Goal: Communication & Community: Answer question/provide support

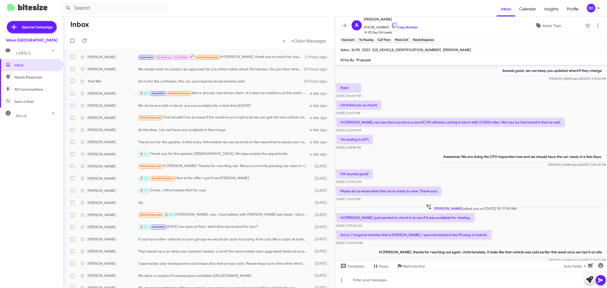
scroll to position [171, 0]
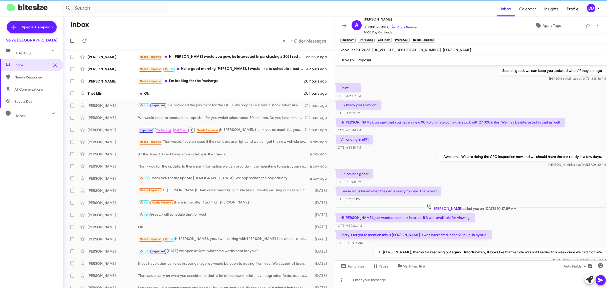
scroll to position [160, 0]
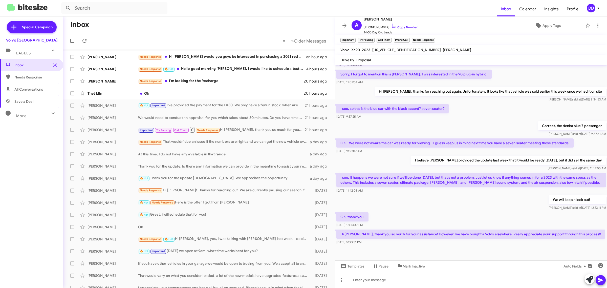
click at [204, 22] on mat-toolbar-row "Inbox" at bounding box center [199, 24] width 272 height 16
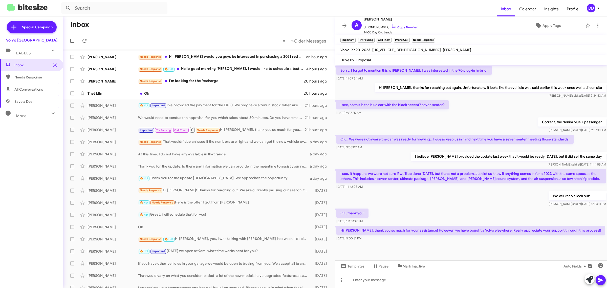
scroll to position [171, 0]
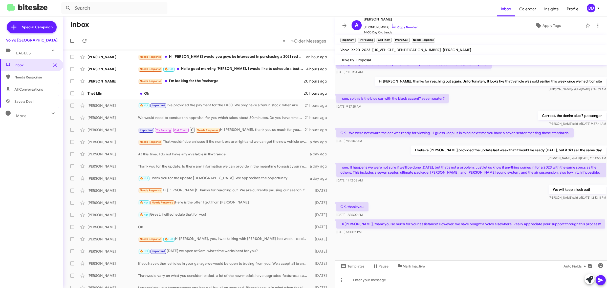
click at [236, 24] on mat-toolbar-row "Inbox" at bounding box center [199, 24] width 272 height 16
click at [221, 90] on div "Thet Min Ok 20 hours ago" at bounding box center [199, 93] width 264 height 10
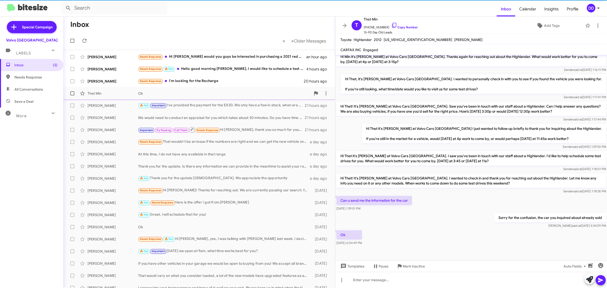
scroll to position [43, 0]
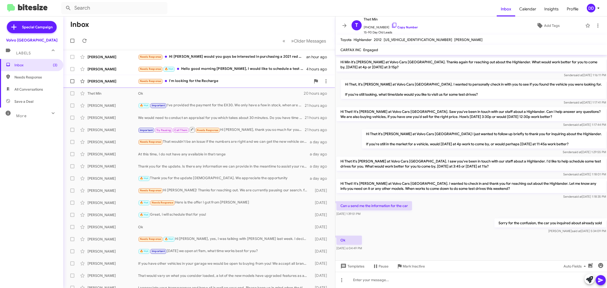
click at [223, 83] on div "Needs Response I'm looking for the Recharge" at bounding box center [224, 81] width 173 height 6
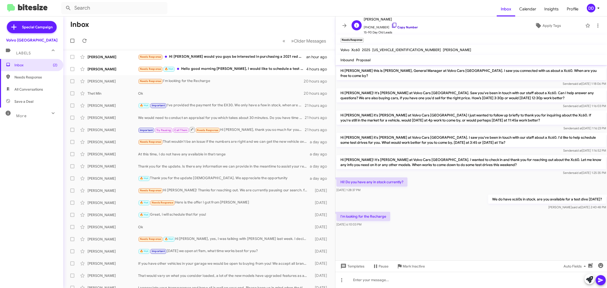
click at [404, 27] on link "Copy Number" at bounding box center [404, 27] width 27 height 4
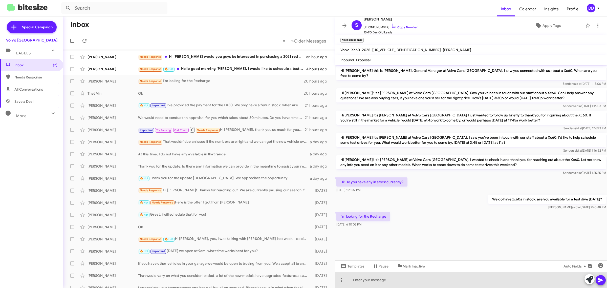
click at [470, 282] on div at bounding box center [470, 279] width 271 height 16
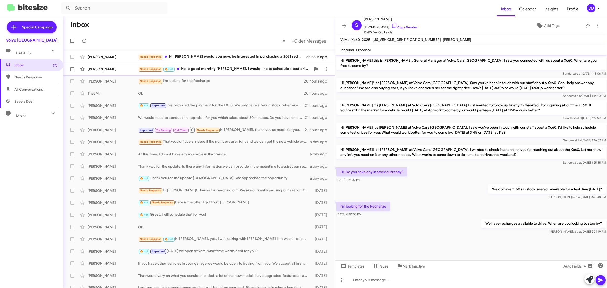
click at [244, 69] on div "Needs Response 🔥 Hot Hello good morning [PERSON_NAME], I would like to schedule…" at bounding box center [224, 69] width 173 height 6
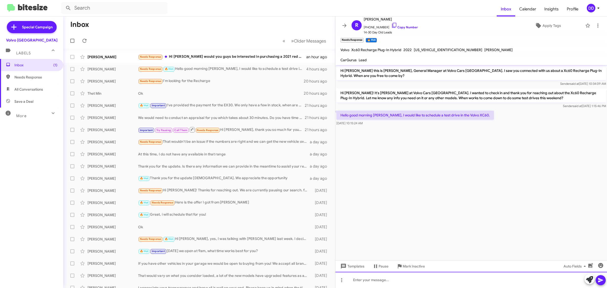
click at [426, 283] on div at bounding box center [470, 279] width 271 height 16
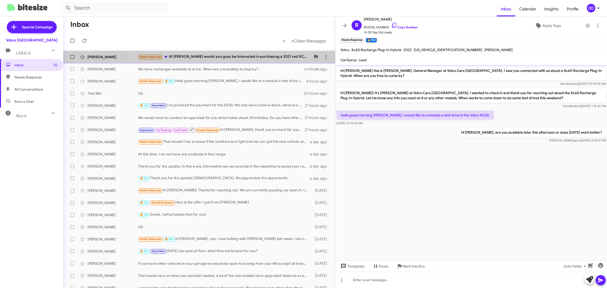
click at [222, 59] on div "Needs Response Hi [PERSON_NAME] would you guys be interested in purchasing a 20…" at bounding box center [224, 57] width 173 height 6
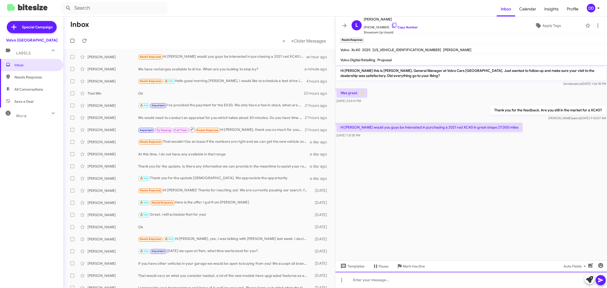
click at [457, 280] on div at bounding box center [470, 279] width 271 height 16
